Goal: Transaction & Acquisition: Obtain resource

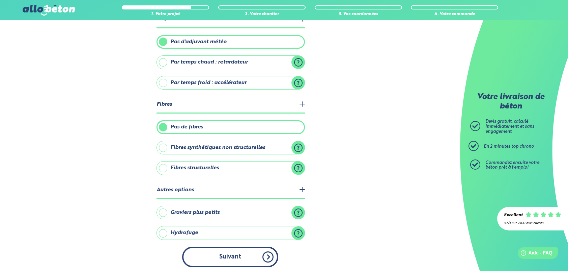
click at [241, 254] on button "Suivant" at bounding box center [230, 256] width 96 height 21
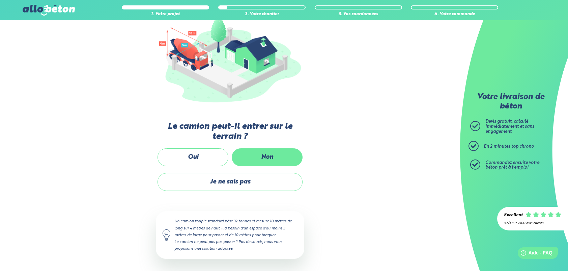
click at [270, 157] on label "Non" at bounding box center [267, 157] width 71 height 18
click at [0, 0] on input "Non" at bounding box center [0, 0] width 0 height 0
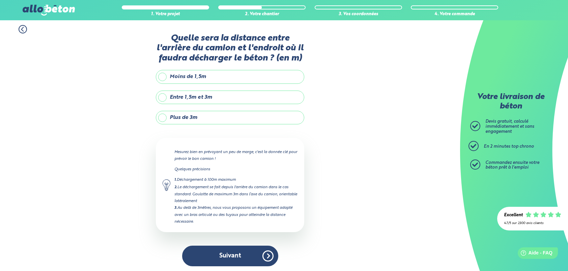
click at [163, 117] on label "Plus de 3m" at bounding box center [230, 117] width 148 height 13
click at [0, 0] on input "Plus de 3m" at bounding box center [0, 0] width 0 height 0
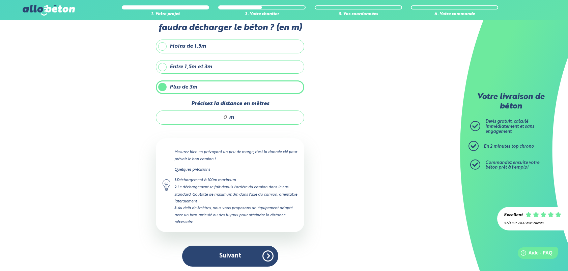
click at [224, 116] on input "Précisez la distance en mètres" at bounding box center [195, 117] width 64 height 7
type input "10"
click at [402, 157] on div "1. Votre projet 2. Votre chantier 3. Vos coordonnées 4. Votre commande Quelle s…" at bounding box center [230, 130] width 460 height 285
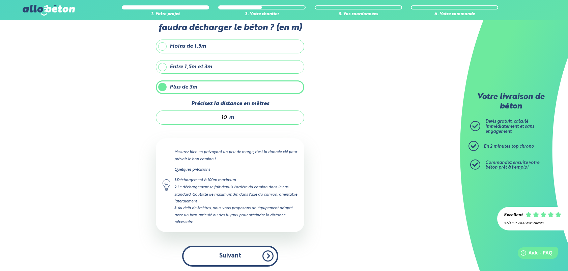
click at [235, 253] on button "Suivant" at bounding box center [230, 255] width 96 height 21
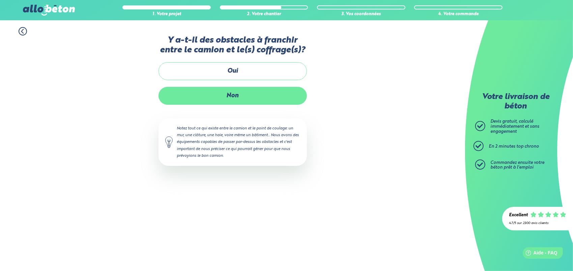
click at [235, 93] on label "Non" at bounding box center [233, 96] width 148 height 18
click at [0, 0] on input "Non" at bounding box center [0, 0] width 0 height 0
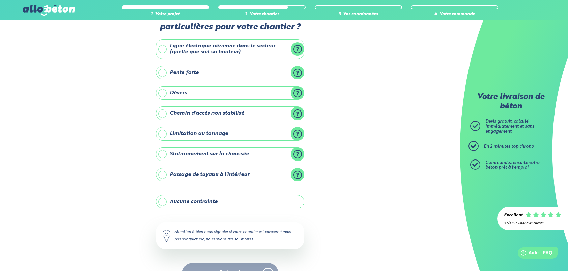
scroll to position [40, 0]
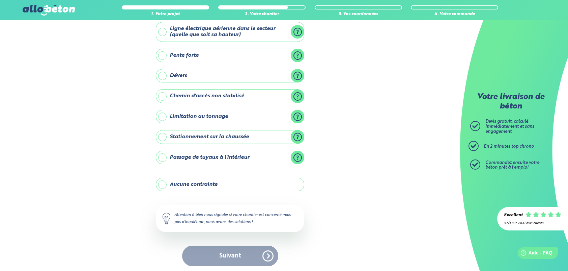
click at [191, 186] on label "Aucune contrainte" at bounding box center [230, 183] width 148 height 13
click at [0, 0] on input "Aucune contrainte" at bounding box center [0, 0] width 0 height 0
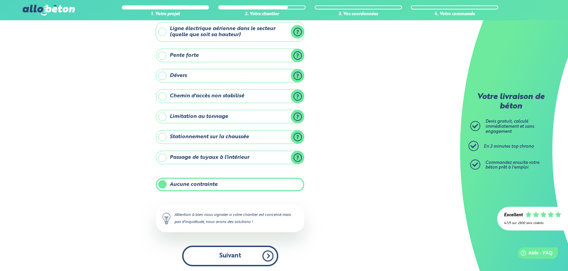
click at [237, 251] on button "Suivant" at bounding box center [230, 255] width 96 height 21
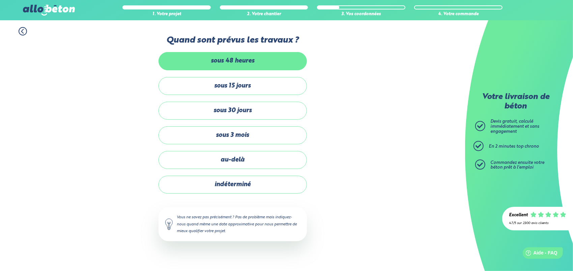
click at [260, 65] on label "sous 48 heures" at bounding box center [233, 61] width 148 height 18
click at [0, 0] on input "sous 48 heures" at bounding box center [0, 0] width 0 height 0
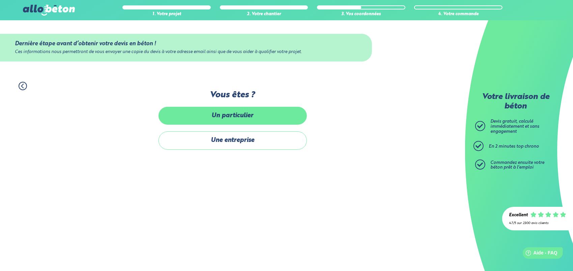
click at [267, 114] on label "Un particulier" at bounding box center [233, 116] width 148 height 18
click at [0, 0] on input "Un particulier" at bounding box center [0, 0] width 0 height 0
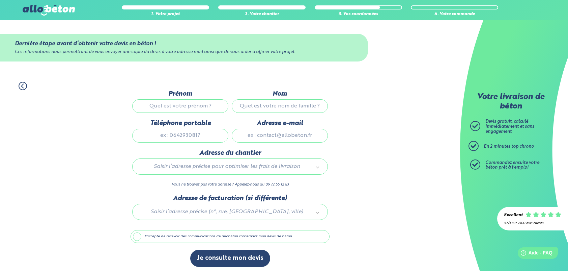
scroll to position [1, 0]
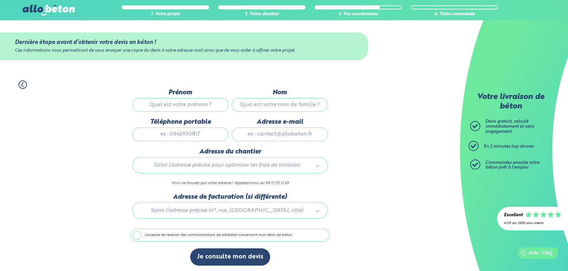
click at [200, 107] on input "Prénom" at bounding box center [180, 104] width 96 height 13
type input "[PERSON_NAME]"
type input "PAVY"
type input "[EMAIL_ADDRESS][DOMAIN_NAME]"
click at [175, 134] on input "Téléphone portable" at bounding box center [180, 133] width 96 height 13
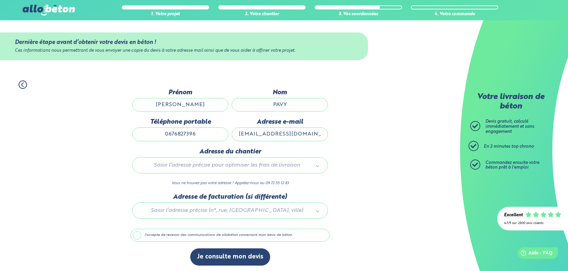
type input "0676827396"
click at [381, 163] on div "1. Votre projet 2. Votre chantier 3. Vos coordonnées 4. Votre commande Dernière…" at bounding box center [230, 173] width 460 height 198
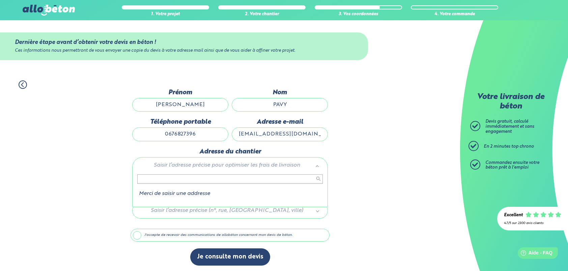
click at [268, 175] on input "text" at bounding box center [230, 178] width 186 height 9
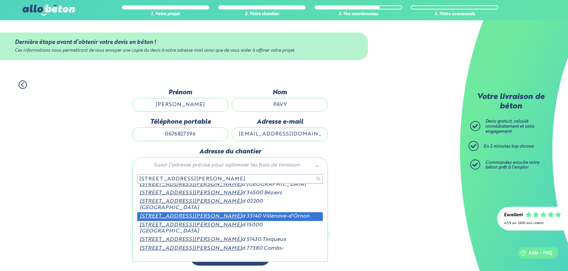
scroll to position [0, 0]
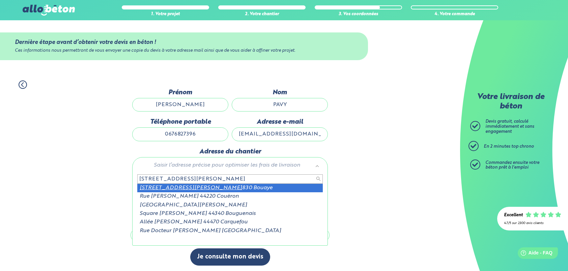
type input "[STREET_ADDRESS][PERSON_NAME]"
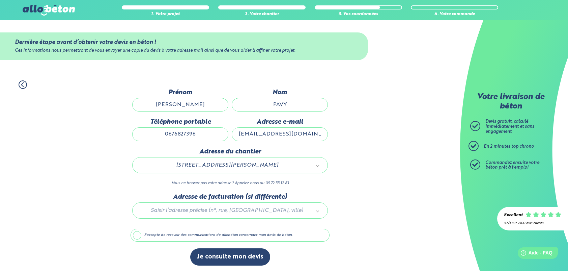
click at [208, 211] on div at bounding box center [230, 209] width 199 height 32
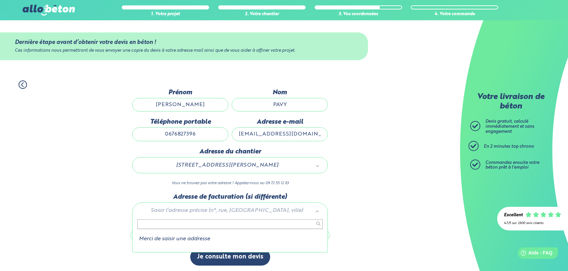
click at [196, 223] on input "text" at bounding box center [230, 223] width 186 height 9
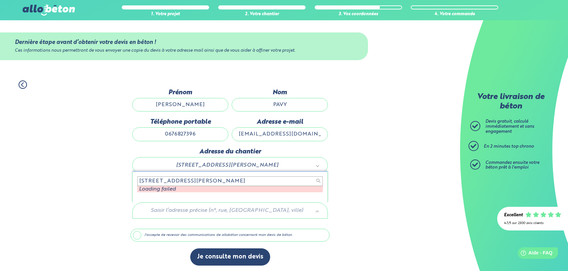
click at [176, 180] on input "40 rue jean rostand 44830 bo" at bounding box center [230, 180] width 186 height 9
click at [194, 183] on input "40 rue jean rostand 44830 bo" at bounding box center [230, 180] width 186 height 9
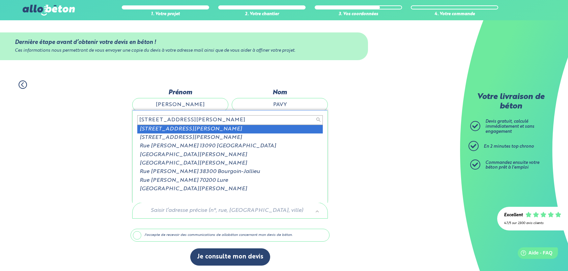
type input "40 rue jean rostand bou"
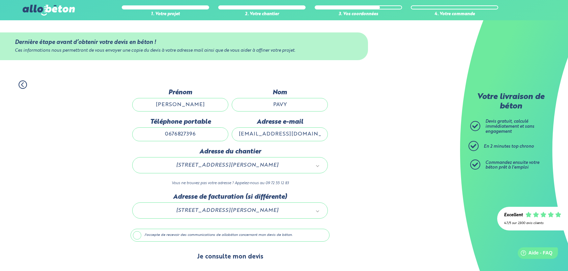
click at [256, 255] on button "Je consulte mon devis" at bounding box center [230, 256] width 80 height 17
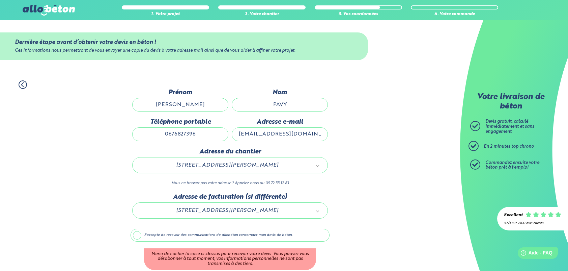
click at [198, 232] on label "J'accepte de recevoir des communications de allobéton concernant mon devis de b…" at bounding box center [230, 234] width 199 height 13
click at [0, 0] on input "J'accepte de recevoir des communications de allobéton concernant mon devis de b…" at bounding box center [0, 0] width 0 height 0
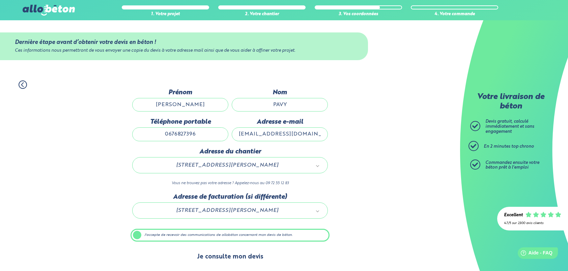
click at [229, 256] on button "Je consulte mon devis" at bounding box center [230, 256] width 80 height 17
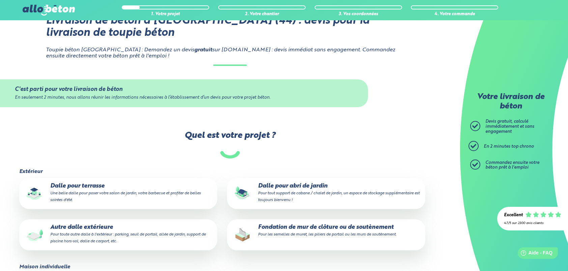
scroll to position [69, 0]
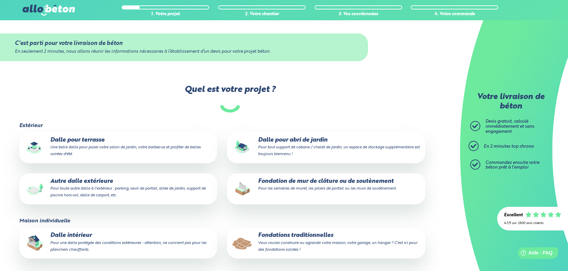
click at [299, 143] on p "Dalle pour abri de jardin Pour tout support de cabane / chalet de jardin, un es…" at bounding box center [326, 147] width 189 height 21
click at [0, 0] on input "Dalle pour abri de jardin Pour tout support de cabane / chalet de jardin, un es…" at bounding box center [0, 0] width 0 height 0
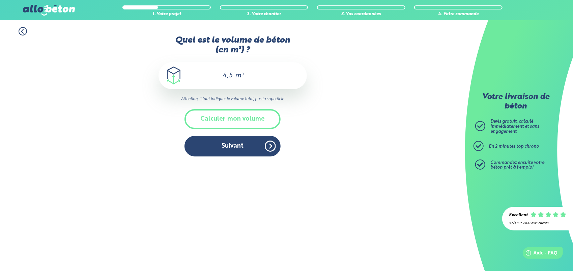
click at [230, 75] on input "4,5" at bounding box center [227, 76] width 11 height 8
type input "4"
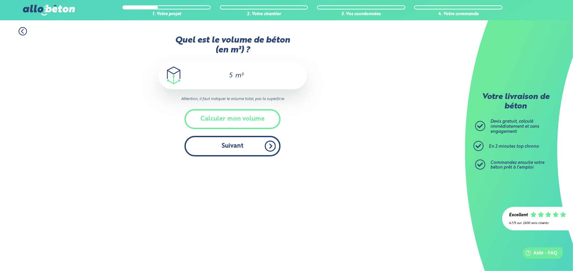
type input "5"
click at [256, 148] on button "Suivant" at bounding box center [233, 146] width 96 height 21
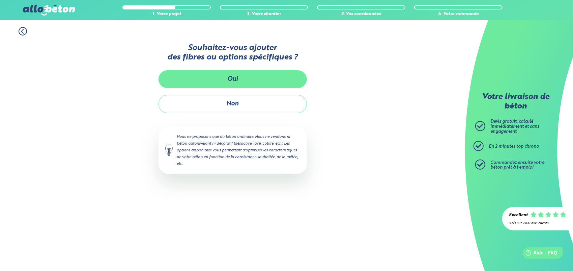
click at [242, 83] on button "Oui" at bounding box center [233, 79] width 148 height 18
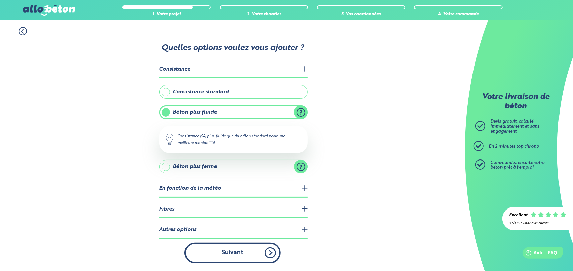
click at [238, 254] on button "Suivant" at bounding box center [233, 252] width 96 height 21
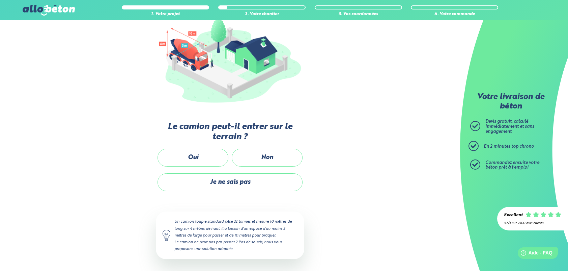
scroll to position [81, 0]
click at [268, 158] on label "Non" at bounding box center [267, 157] width 71 height 18
click at [0, 0] on input "Non" at bounding box center [0, 0] width 0 height 0
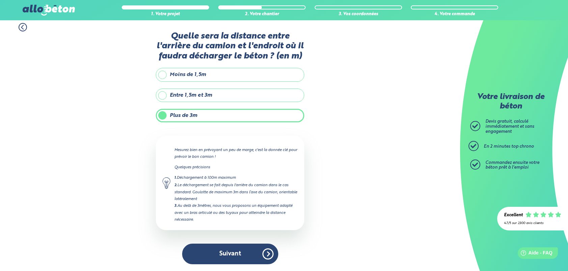
scroll to position [2, 0]
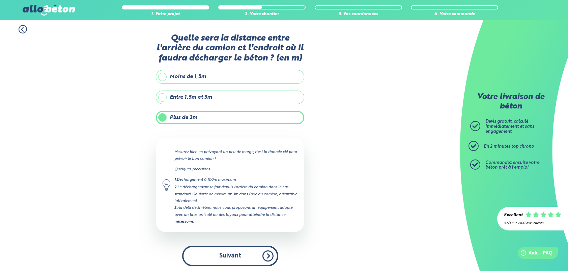
click at [241, 250] on button "Suivant" at bounding box center [230, 255] width 96 height 21
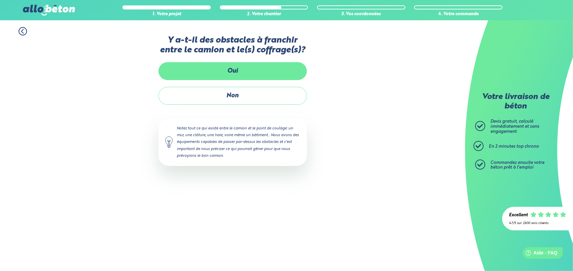
click at [236, 73] on label "Oui" at bounding box center [233, 71] width 148 height 18
click at [0, 0] on input "Oui" at bounding box center [0, 0] width 0 height 0
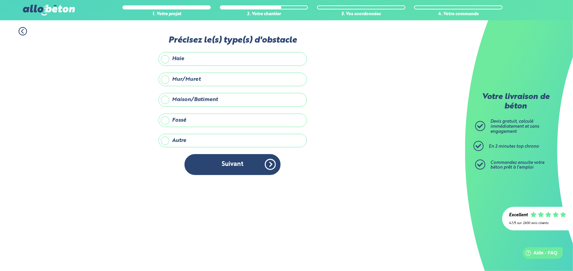
click at [168, 57] on label "Haie" at bounding box center [233, 58] width 148 height 13
click at [0, 0] on input "Haie" at bounding box center [0, 0] width 0 height 0
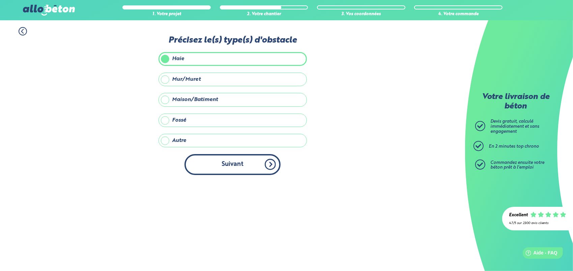
click at [235, 168] on button "Suivant" at bounding box center [233, 164] width 96 height 21
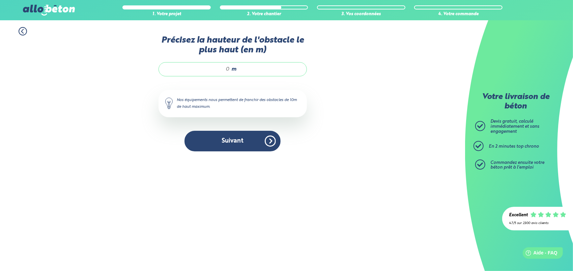
click at [228, 69] on input "Précisez la hauteur de l'obstacle le plus haut (en m)" at bounding box center [198, 69] width 64 height 7
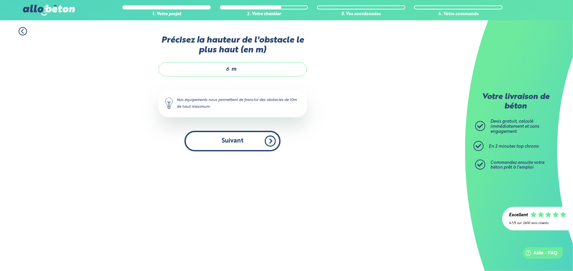
type input "6"
click at [254, 135] on button "Suivant" at bounding box center [233, 141] width 96 height 21
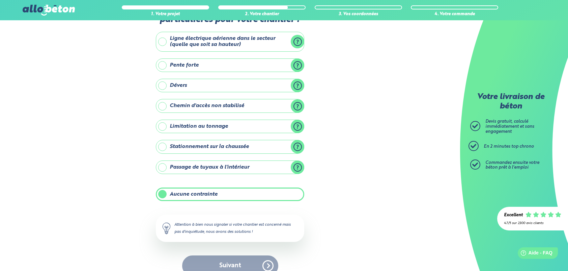
scroll to position [40, 0]
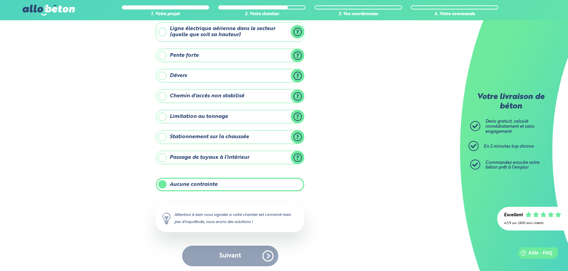
click at [241, 250] on div "Suivant" at bounding box center [230, 255] width 148 height 21
click at [213, 183] on label "Aucune contrainte" at bounding box center [230, 183] width 148 height 13
click at [0, 0] on input "Aucune contrainte" at bounding box center [0, 0] width 0 height 0
click at [252, 255] on div "Suivant" at bounding box center [230, 255] width 148 height 21
click at [184, 182] on label "Aucune contrainte" at bounding box center [230, 183] width 148 height 13
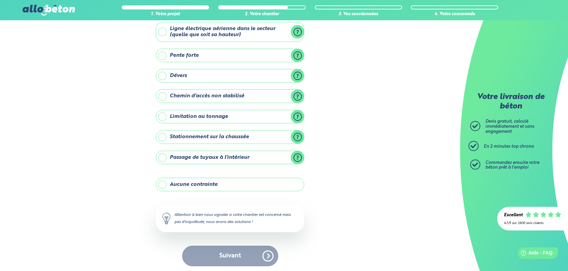
click at [0, 0] on input "Aucune contrainte" at bounding box center [0, 0] width 0 height 0
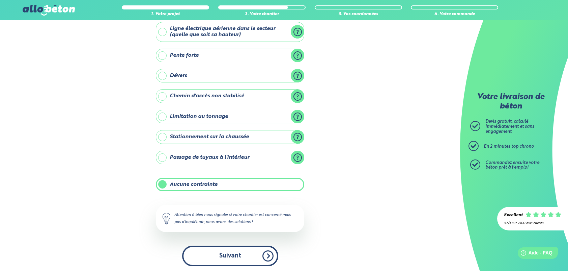
click at [255, 254] on button "Suivant" at bounding box center [230, 255] width 96 height 21
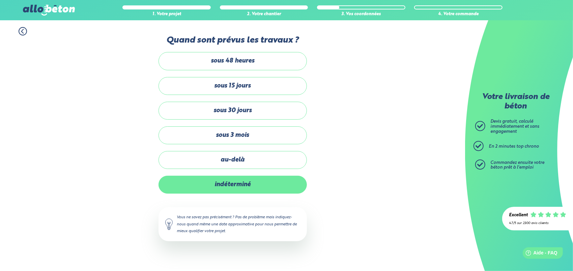
click at [235, 185] on label "indéterminé" at bounding box center [233, 184] width 148 height 18
click at [0, 0] on input "indéterminé" at bounding box center [0, 0] width 0 height 0
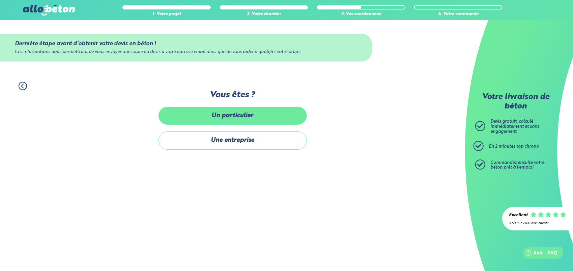
click at [211, 112] on label "Un particulier" at bounding box center [233, 116] width 148 height 18
click at [0, 0] on input "Un particulier" at bounding box center [0, 0] width 0 height 0
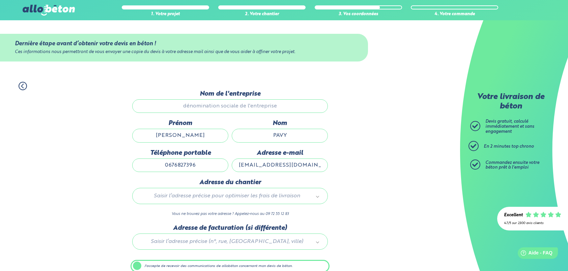
click at [238, 108] on input "Nom de l'entreprise" at bounding box center [230, 105] width 196 height 13
click at [226, 104] on input "Nom de l'entreprise" at bounding box center [230, 105] width 196 height 13
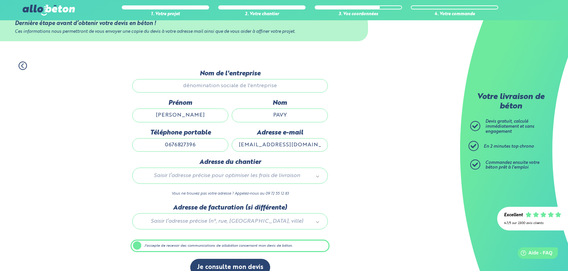
scroll to position [31, 0]
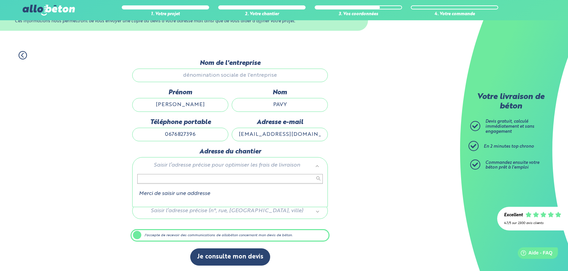
click at [227, 181] on input "text" at bounding box center [230, 178] width 186 height 9
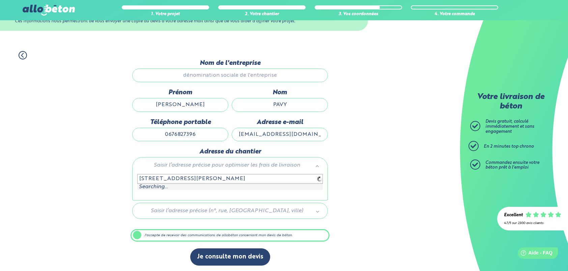
type input "[STREET_ADDRESS][PERSON_NAME]"
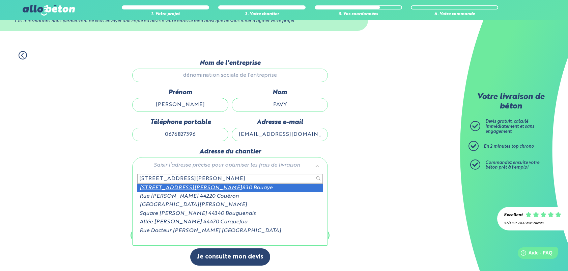
type input "[STREET_ADDRESS][PERSON_NAME]"
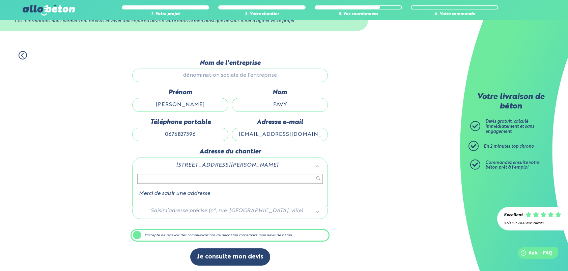
drag, startPoint x: 278, startPoint y: 163, endPoint x: 256, endPoint y: 161, distance: 21.6
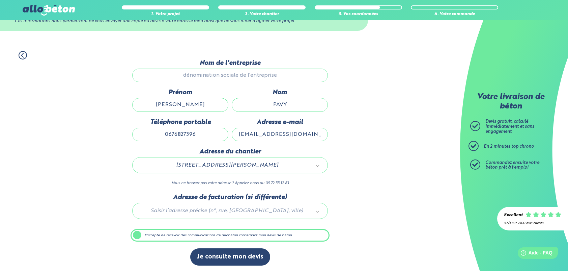
drag, startPoint x: 190, startPoint y: 162, endPoint x: 205, endPoint y: 165, distance: 16.1
click at [179, 207] on div at bounding box center [230, 209] width 199 height 32
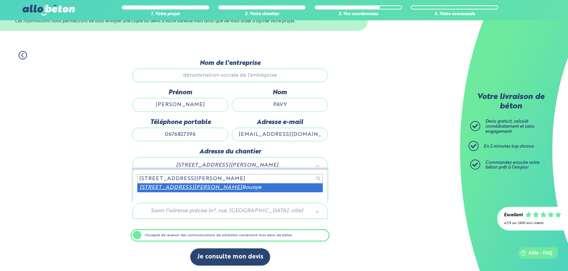
type input "40 rue jean rostand 44830"
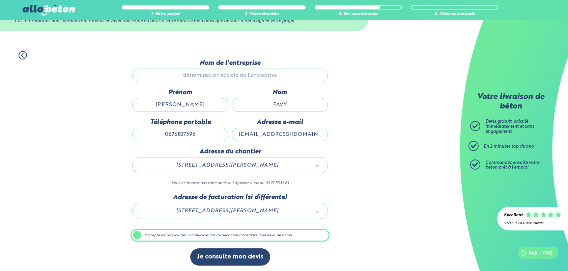
click at [382, 215] on div "1. Votre projet 2. Votre chantier 3. Vos coordonnées 4. Votre commande Dernière…" at bounding box center [230, 158] width 460 height 228
click at [252, 255] on button "Je consulte mon devis" at bounding box center [230, 256] width 80 height 17
click at [354, 217] on div "1. Votre projet 2. Votre chantier 3. Vos coordonnées 4. Votre commande Dernière…" at bounding box center [230, 158] width 460 height 228
click at [134, 231] on label "J'accepte de recevoir des communications de allobéton concernant mon devis de b…" at bounding box center [230, 235] width 199 height 13
click at [0, 0] on input "J'accepte de recevoir des communications de allobéton concernant mon devis de b…" at bounding box center [0, 0] width 0 height 0
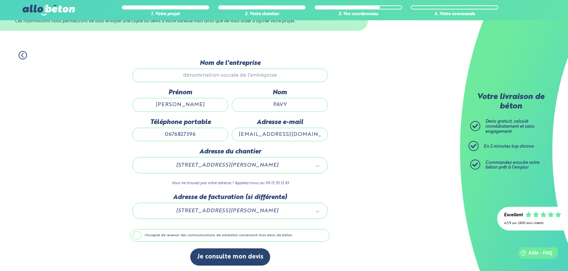
click at [135, 231] on label "J'accepte de recevoir des communications de allobéton concernant mon devis de b…" at bounding box center [230, 235] width 199 height 13
click at [0, 0] on input "J'accepte de recevoir des communications de allobéton concernant mon devis de b…" at bounding box center [0, 0] width 0 height 0
click at [234, 74] on input "Nom de l'entreprise" at bounding box center [230, 74] width 196 height 13
click at [260, 103] on input "PAVY" at bounding box center [280, 104] width 96 height 13
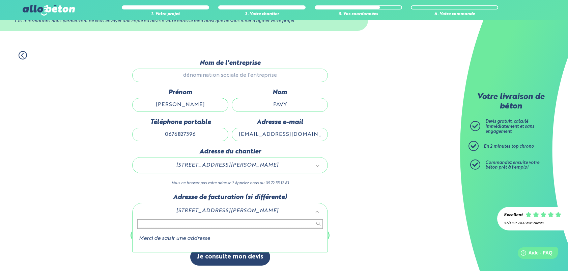
click at [299, 222] on input "text" at bounding box center [230, 223] width 186 height 9
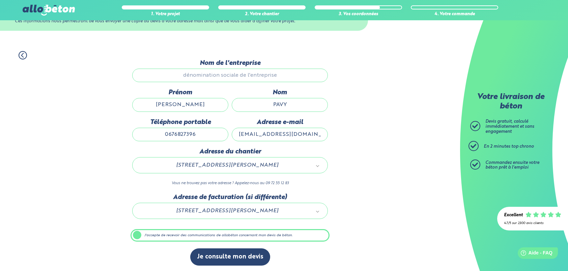
click at [297, 233] on label "J'accepte de recevoir des communications de allobéton concernant mon devis de b…" at bounding box center [230, 235] width 199 height 13
click at [0, 0] on input "J'accepte de recevoir des communications de allobéton concernant mon devis de b…" at bounding box center [0, 0] width 0 height 0
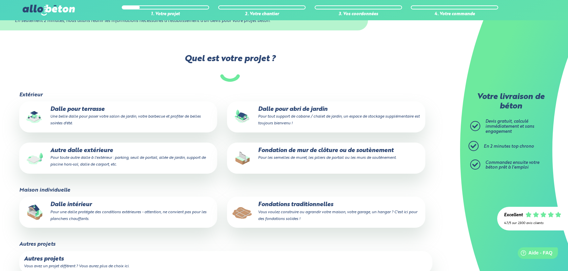
click at [327, 113] on p "Dalle pour abri de jardin Pour tout support de cabane / chalet de jardin, un es…" at bounding box center [326, 116] width 189 height 21
click at [0, 0] on input "Dalle pour abri de jardin Pour tout support de cabane / chalet de jardin, un es…" at bounding box center [0, 0] width 0 height 0
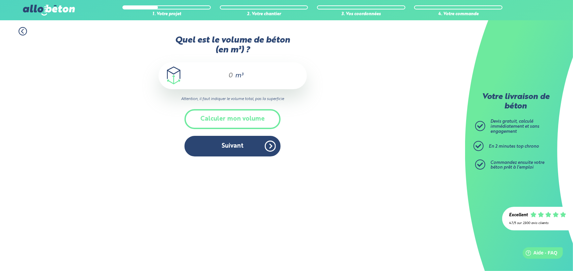
click at [229, 73] on input "Quel est le volume de béton (en m³) ?" at bounding box center [227, 76] width 11 height 8
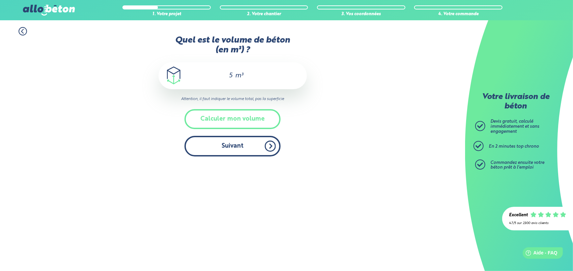
type input "5"
click at [254, 147] on button "Suivant" at bounding box center [233, 146] width 96 height 21
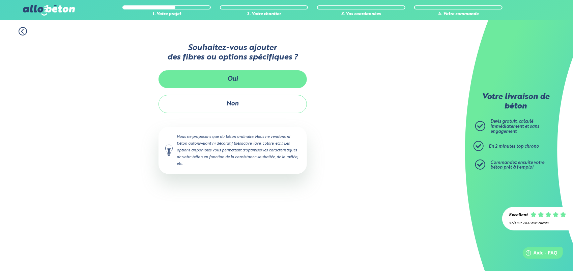
click at [252, 81] on button "Oui" at bounding box center [233, 79] width 148 height 18
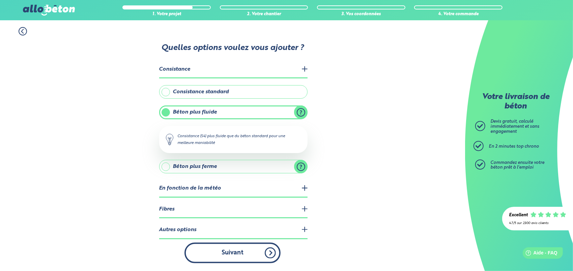
click at [242, 256] on button "Suivant" at bounding box center [233, 252] width 96 height 21
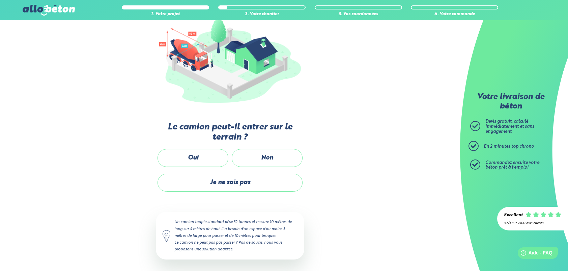
scroll to position [81, 0]
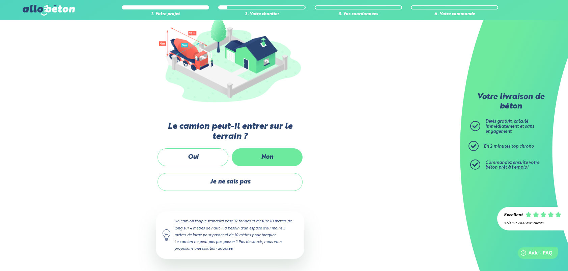
click at [275, 158] on label "Non" at bounding box center [267, 157] width 71 height 18
click at [0, 0] on input "Non" at bounding box center [0, 0] width 0 height 0
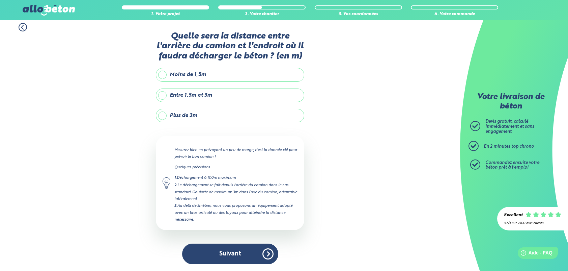
scroll to position [2, 0]
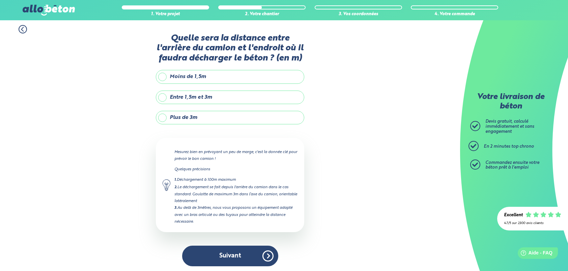
click at [165, 116] on label "Plus de 3m" at bounding box center [230, 117] width 148 height 13
click at [0, 0] on input "Plus de 3m" at bounding box center [0, 0] width 0 height 0
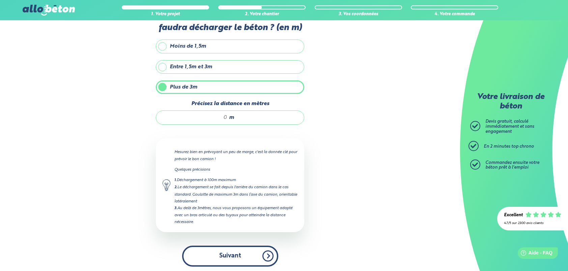
click at [238, 254] on button "Suivant" at bounding box center [230, 255] width 96 height 21
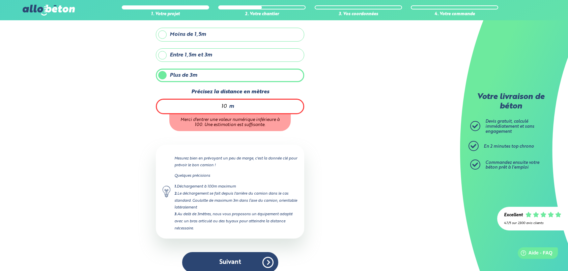
scroll to position [51, 0]
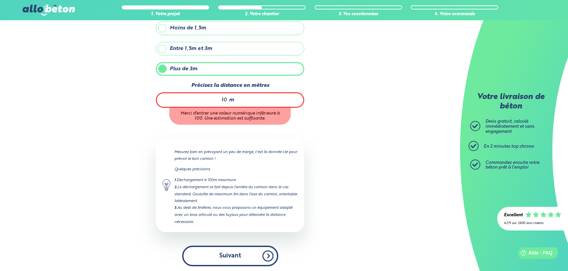
type input "10"
click at [251, 252] on button "Suivant" at bounding box center [230, 255] width 96 height 21
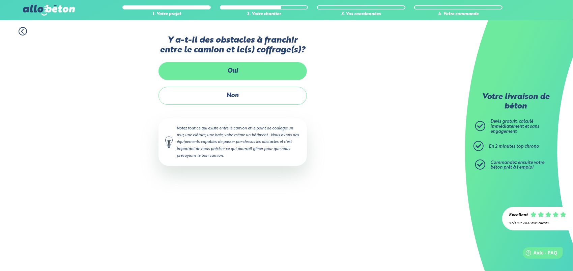
click at [245, 73] on label "Oui" at bounding box center [233, 71] width 148 height 18
click at [0, 0] on input "Oui" at bounding box center [0, 0] width 0 height 0
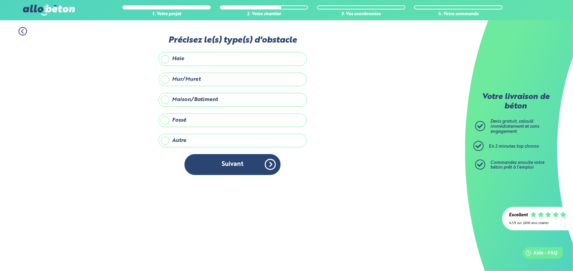
click at [166, 59] on label "Haie" at bounding box center [233, 58] width 148 height 13
click at [0, 0] on input "Haie" at bounding box center [0, 0] width 0 height 0
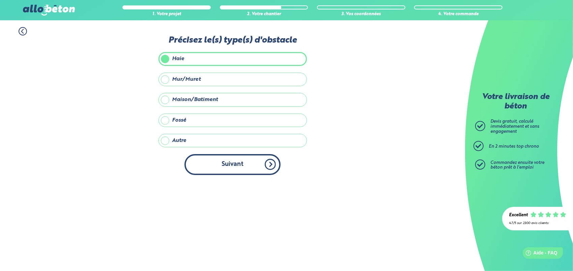
click at [244, 164] on button "Suivant" at bounding box center [233, 164] width 96 height 21
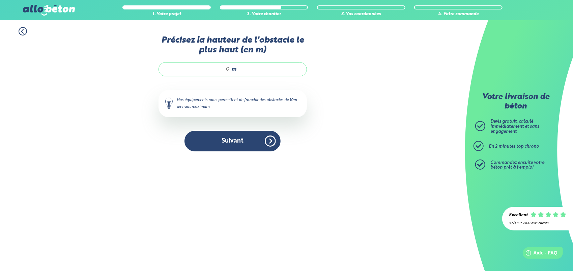
click at [227, 67] on input "Précisez la hauteur de l'obstacle le plus haut (en m)" at bounding box center [198, 69] width 64 height 7
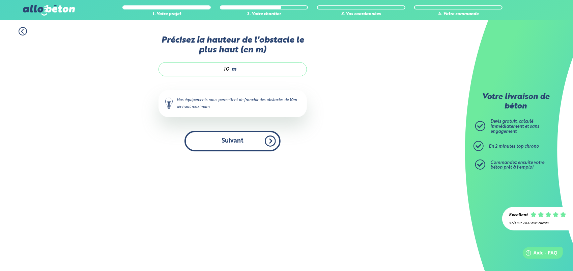
type input "10"
click at [241, 142] on button "Suivant" at bounding box center [233, 141] width 96 height 21
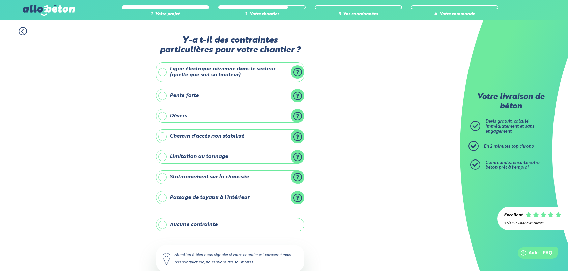
click at [167, 222] on label "Aucune contrainte" at bounding box center [230, 224] width 148 height 13
click at [0, 0] on input "Aucune contrainte" at bounding box center [0, 0] width 0 height 0
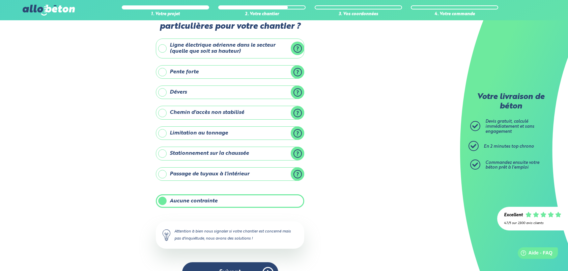
scroll to position [40, 0]
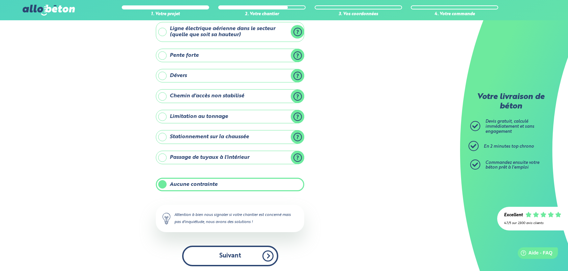
click at [243, 248] on button "Suivant" at bounding box center [230, 255] width 96 height 21
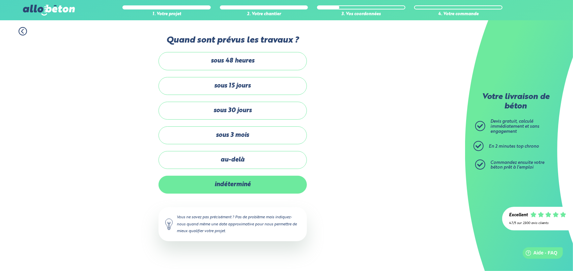
click at [233, 184] on label "indéterminé" at bounding box center [233, 184] width 148 height 18
click at [0, 0] on input "indéterminé" at bounding box center [0, 0] width 0 height 0
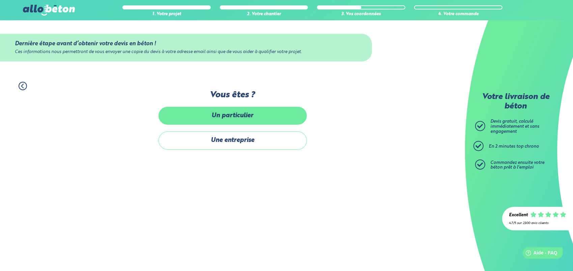
click at [224, 118] on label "Un particulier" at bounding box center [233, 116] width 148 height 18
click at [0, 0] on input "Un particulier" at bounding box center [0, 0] width 0 height 0
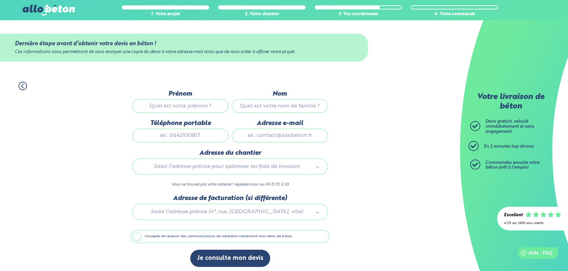
click at [177, 135] on input "Téléphone portable" at bounding box center [180, 135] width 96 height 13
click at [178, 106] on input "Prénom" at bounding box center [180, 105] width 96 height 13
type input "[PERSON_NAME]"
type input "PAVY"
type input "[EMAIL_ADDRESS][DOMAIN_NAME]"
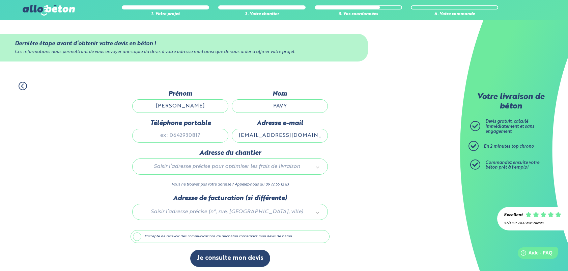
click at [189, 134] on input "Téléphone portable" at bounding box center [180, 135] width 96 height 13
click at [170, 136] on input "076827396" at bounding box center [180, 135] width 96 height 13
type input "0676827396"
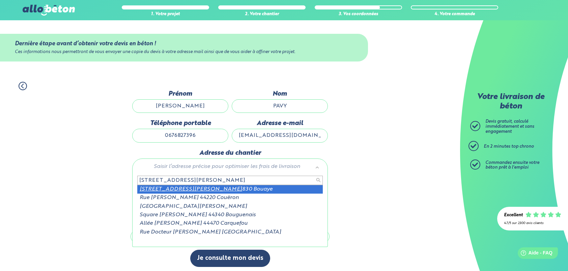
type input "[STREET_ADDRESS][PERSON_NAME]"
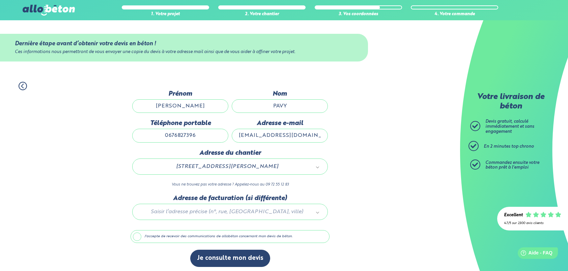
click at [226, 208] on div at bounding box center [230, 210] width 199 height 32
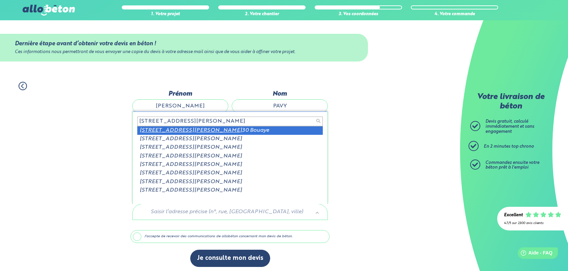
type input "[STREET_ADDRESS][PERSON_NAME]"
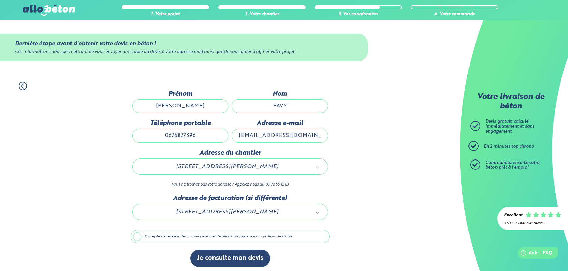
click at [140, 233] on label "J'accepte de recevoir des communications de allobéton concernant mon devis de b…" at bounding box center [230, 236] width 199 height 13
click at [0, 0] on input "J'accepte de recevoir des communications de allobéton concernant mon devis de b…" at bounding box center [0, 0] width 0 height 0
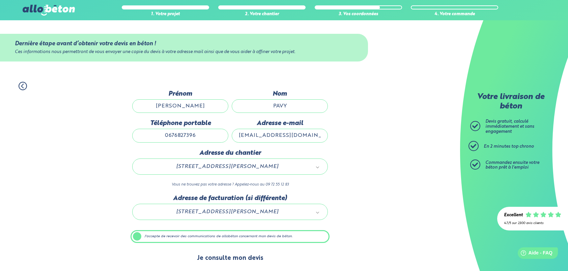
click at [232, 255] on button "Je consulte mon devis" at bounding box center [230, 257] width 80 height 17
